Goal: Task Accomplishment & Management: Manage account settings

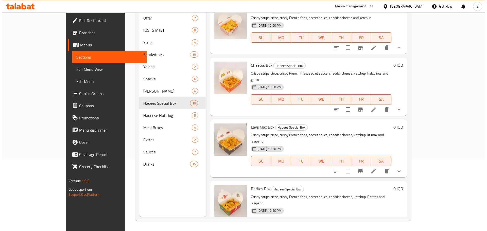
scroll to position [336, 0]
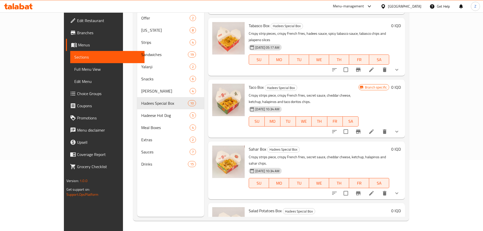
click at [338, 216] on p "Crispy strips piece, crispy French fries, secret sauce, cheddar cheese, ketchup…" at bounding box center [319, 222] width 140 height 13
drag, startPoint x: 311, startPoint y: 76, endPoint x: 310, endPoint y: 62, distance: 13.2
click at [310, 82] on div "Taco Box Hadees Special Box Crispy strips piece, crispy French fries, secret sa…" at bounding box center [304, 109] width 114 height 54
click at [310, 84] on h6 "Taco Box Hadees Special Box" at bounding box center [304, 87] width 110 height 7
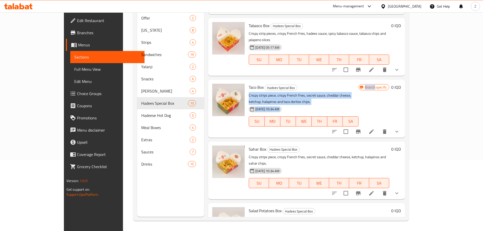
drag, startPoint x: 310, startPoint y: 62, endPoint x: 318, endPoint y: 76, distance: 15.4
click at [318, 82] on div "Taco Box Hadees Special Box Crispy strips piece, crispy French fries, secret sa…" at bounding box center [304, 109] width 114 height 54
click at [318, 104] on div "13-10-2025 10:34 AM SU MO TU WE TH FR SA" at bounding box center [304, 117] width 114 height 27
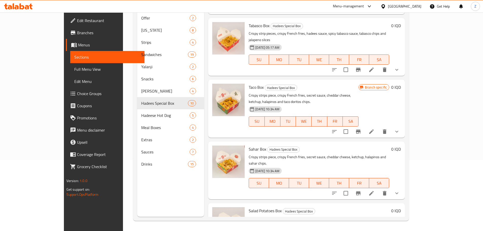
click at [318, 92] on p "Crispy strips piece, crispy French fries, secret sauce, cheddar cheese, ketchup…" at bounding box center [304, 98] width 110 height 13
click at [322, 104] on div "13-10-2025 10:34 AM SU MO TU WE TH FR SA" at bounding box center [304, 117] width 114 height 27
click at [321, 92] on p "Crispy strips piece, crispy French fries, secret sauce, cheddar cheese, ketchup…" at bounding box center [304, 98] width 110 height 13
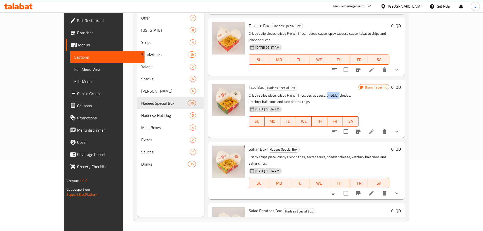
click at [321, 92] on p "Crispy strips piece, crispy French fries, secret sauce, cheddar cheese, ketchup…" at bounding box center [304, 98] width 110 height 13
click at [323, 104] on div "13-10-2025 10:34 AM SU MO TU WE TH FR SA" at bounding box center [304, 117] width 114 height 27
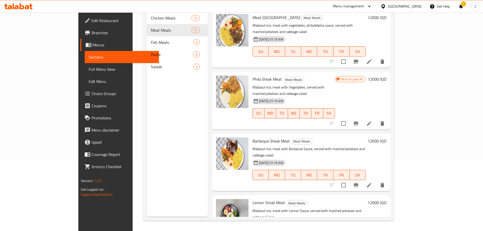
scroll to position [391, 0]
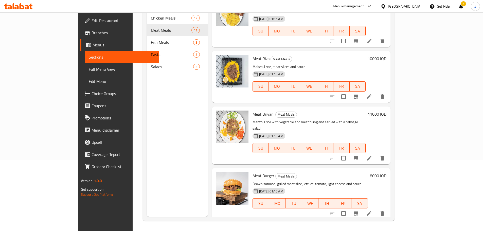
drag, startPoint x: 303, startPoint y: 62, endPoint x: 338, endPoint y: 59, distance: 35.6
click at [338, 110] on h6 "Meat Biryani Meat Meals" at bounding box center [308, 113] width 113 height 7
click at [353, 119] on p "Mabzoul rice with vegetable and meat filling and served with a cabbage salad" at bounding box center [308, 125] width 113 height 13
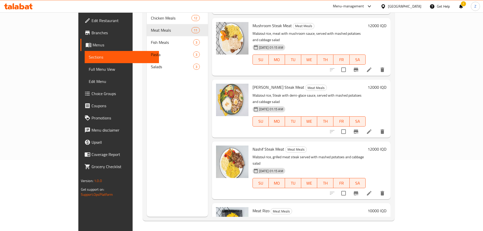
scroll to position [0, 0]
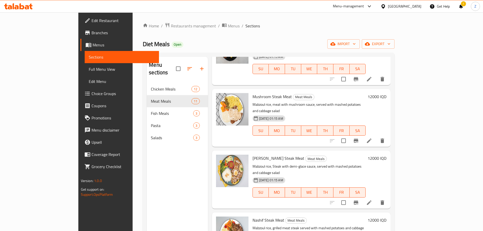
click at [155, 22] on div "Home / Restaurants management / Menus / Sections Diet Meals Open import export …" at bounding box center [269, 156] width 272 height 289
click at [171, 24] on span "Restaurants management" at bounding box center [193, 26] width 45 height 6
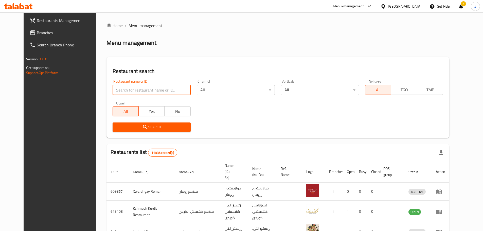
click at [129, 91] on input "search" at bounding box center [152, 90] width 78 height 10
paste input "656871"
type input "656871"
click at [137, 126] on span "Search" at bounding box center [152, 127] width 70 height 6
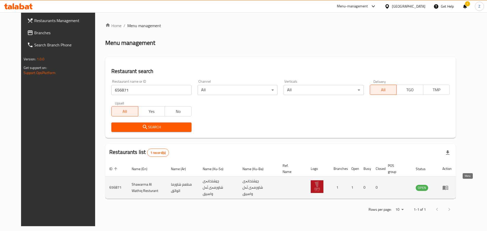
click at [448, 185] on icon "enhanced table" at bounding box center [445, 187] width 6 height 4
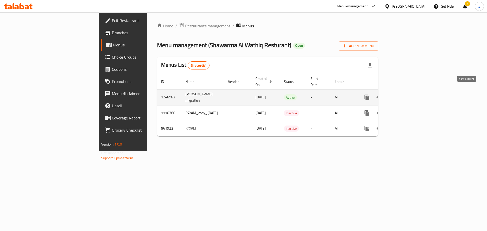
click at [406, 94] on icon "enhanced table" at bounding box center [403, 97] width 6 height 6
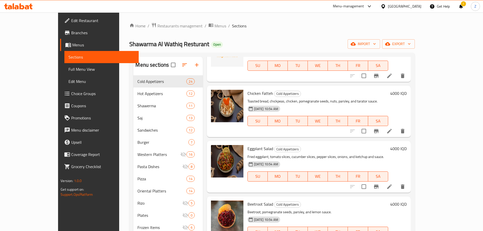
scroll to position [431, 0]
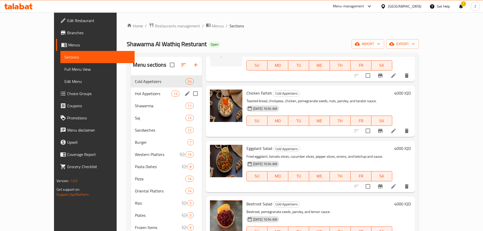
click at [133, 96] on div "Hot Appetizers 12" at bounding box center [166, 93] width 71 height 12
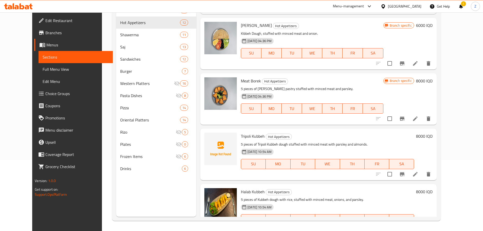
scroll to position [217, 0]
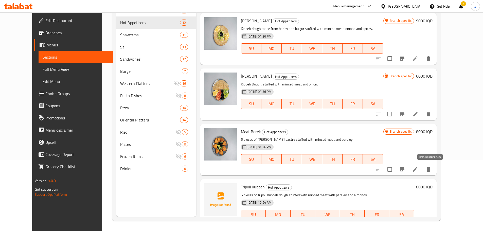
click at [408, 170] on button "Branch-specific-item" at bounding box center [402, 169] width 12 height 12
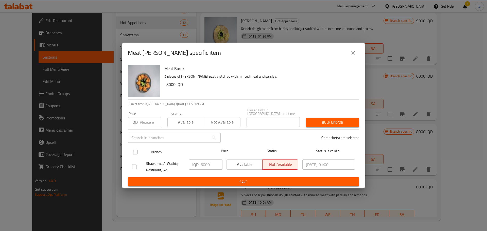
click at [139, 148] on input "checkbox" at bounding box center [135, 152] width 11 height 11
checkbox input "true"
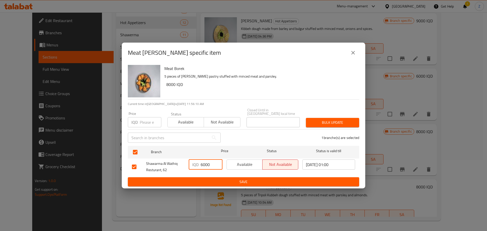
click at [202, 166] on input "6000" at bounding box center [211, 164] width 22 height 10
type input "8000"
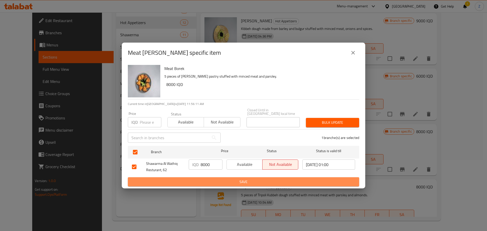
click at [216, 183] on button "Save" at bounding box center [243, 181] width 231 height 9
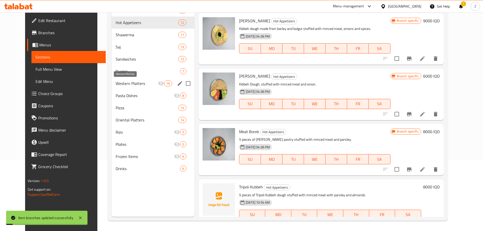
click at [128, 86] on span "Western Platters" at bounding box center [137, 83] width 42 height 6
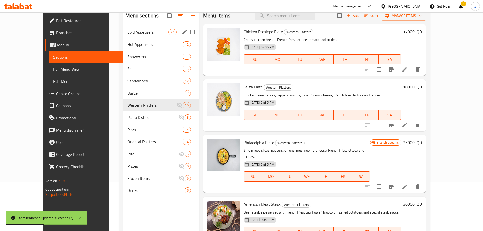
scroll to position [20, 0]
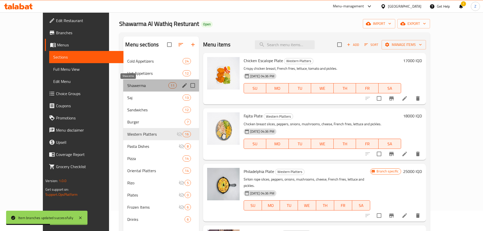
click at [128, 83] on span "Shawerma" at bounding box center [147, 85] width 41 height 6
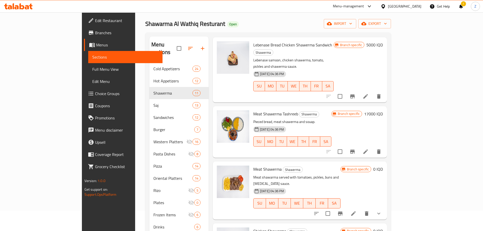
scroll to position [380, 0]
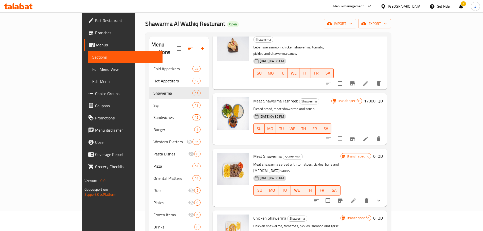
click at [360, 196] on li at bounding box center [353, 200] width 14 height 9
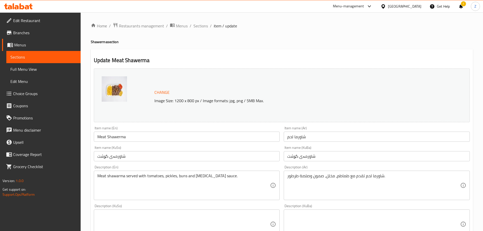
drag, startPoint x: 200, startPoint y: 24, endPoint x: 216, endPoint y: 38, distance: 21.1
click at [200, 24] on span "Sections" at bounding box center [200, 26] width 14 height 6
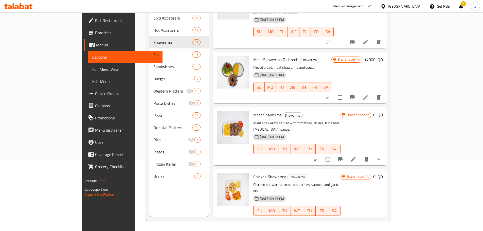
scroll to position [340, 0]
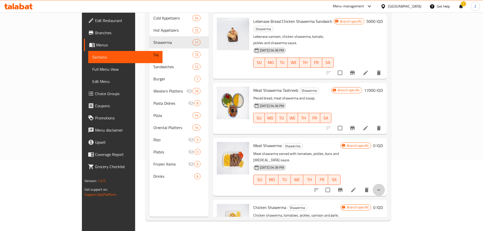
click at [385, 184] on button "show more" at bounding box center [379, 190] width 12 height 12
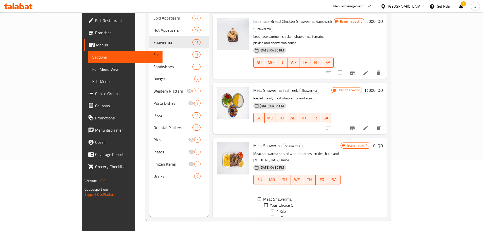
click at [278, 231] on div "300 gm" at bounding box center [306, 235] width 60 height 6
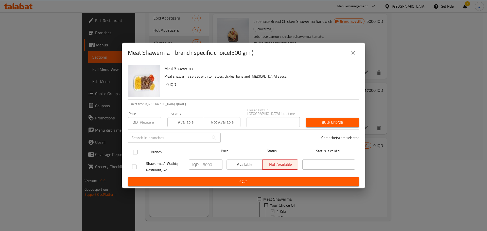
click at [134, 147] on input "checkbox" at bounding box center [135, 152] width 11 height 11
checkbox input "true"
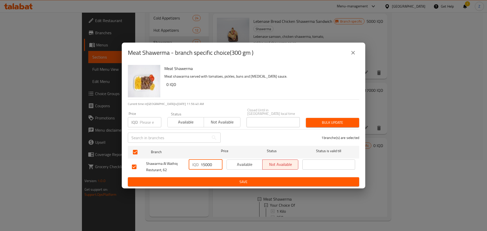
drag, startPoint x: 204, startPoint y: 162, endPoint x: 194, endPoint y: 161, distance: 9.9
click at [194, 161] on div "IQD 15000 ​" at bounding box center [206, 164] width 34 height 10
type input "20000"
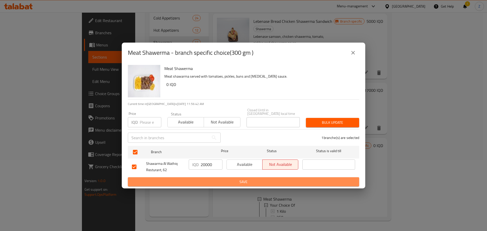
click at [210, 180] on span "Save" at bounding box center [243, 182] width 223 height 6
